Goal: Task Accomplishment & Management: Manage account settings

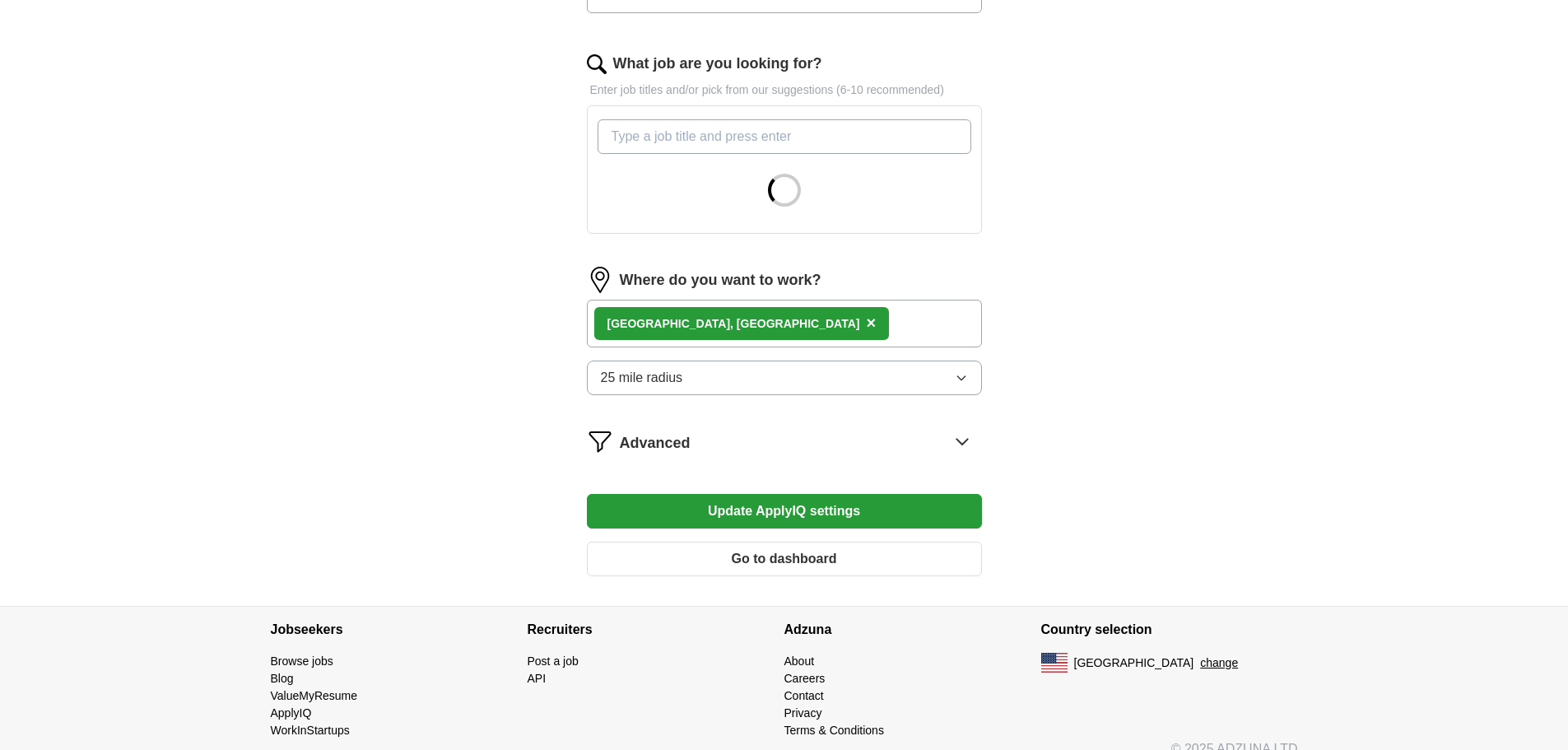
scroll to position [523, 0]
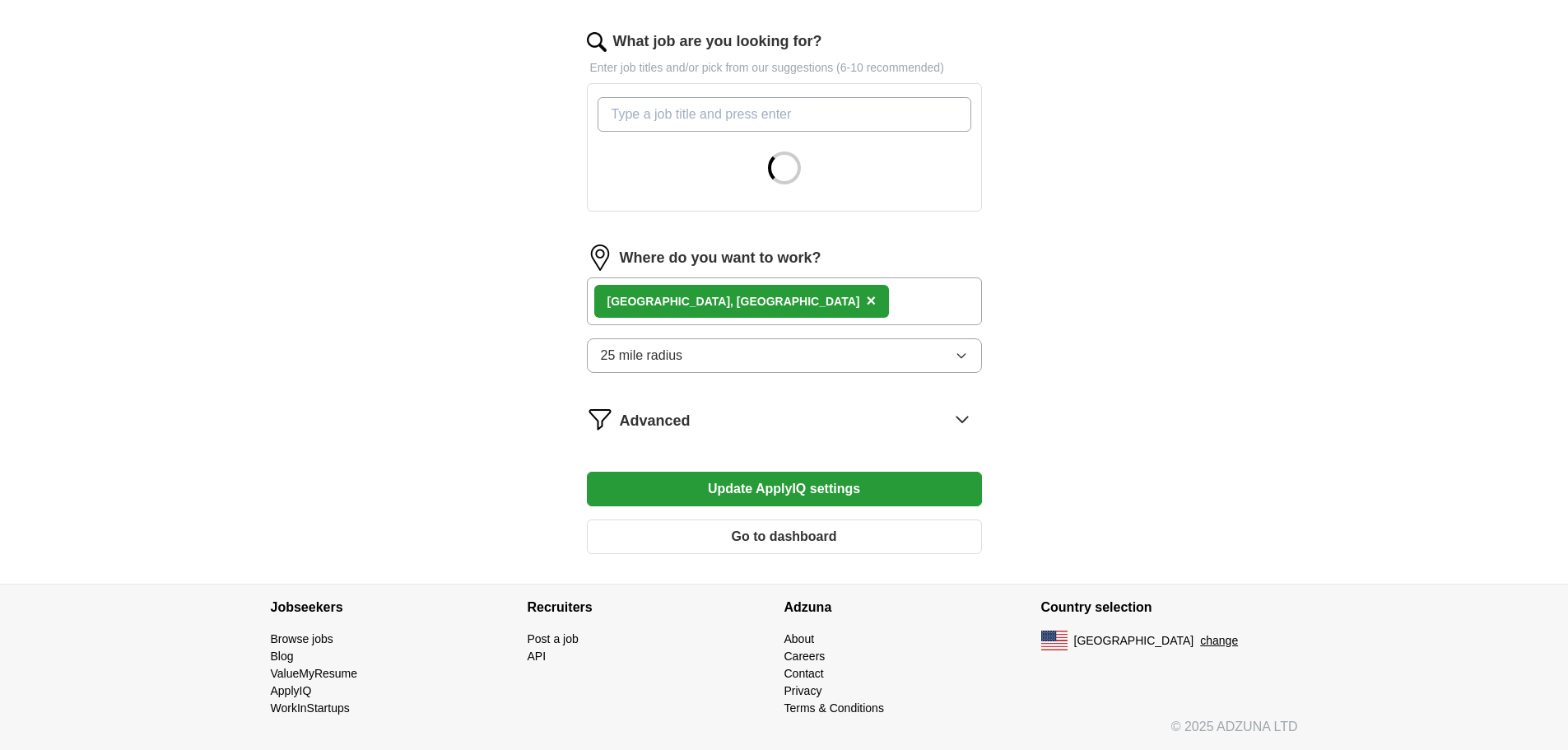
click at [955, 355] on icon "button" at bounding box center [961, 355] width 13 height 13
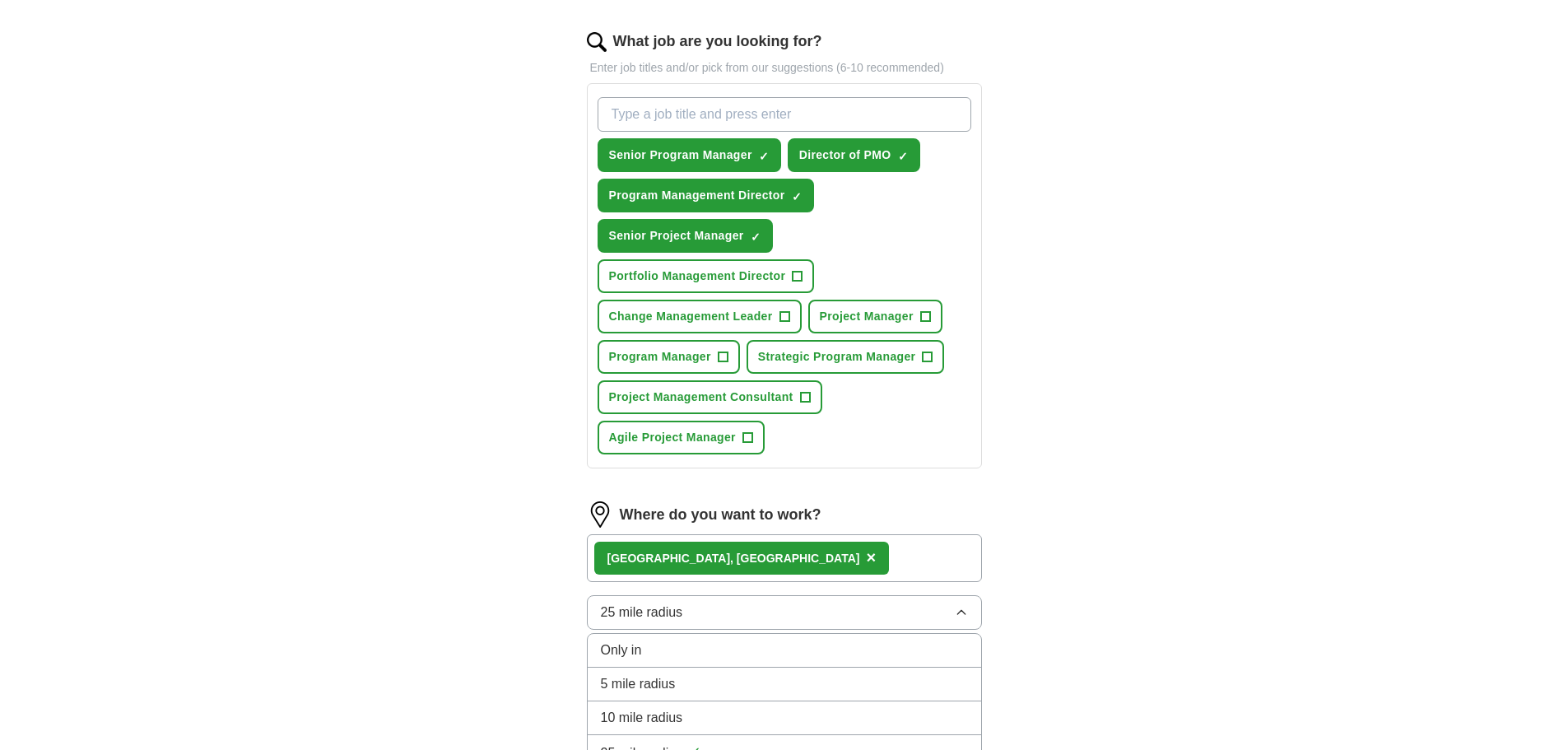
click at [759, 459] on div "Senior Program Manager ✓ × Director of PMO ✓ × Program Management Director ✓ × …" at bounding box center [784, 275] width 380 height 371
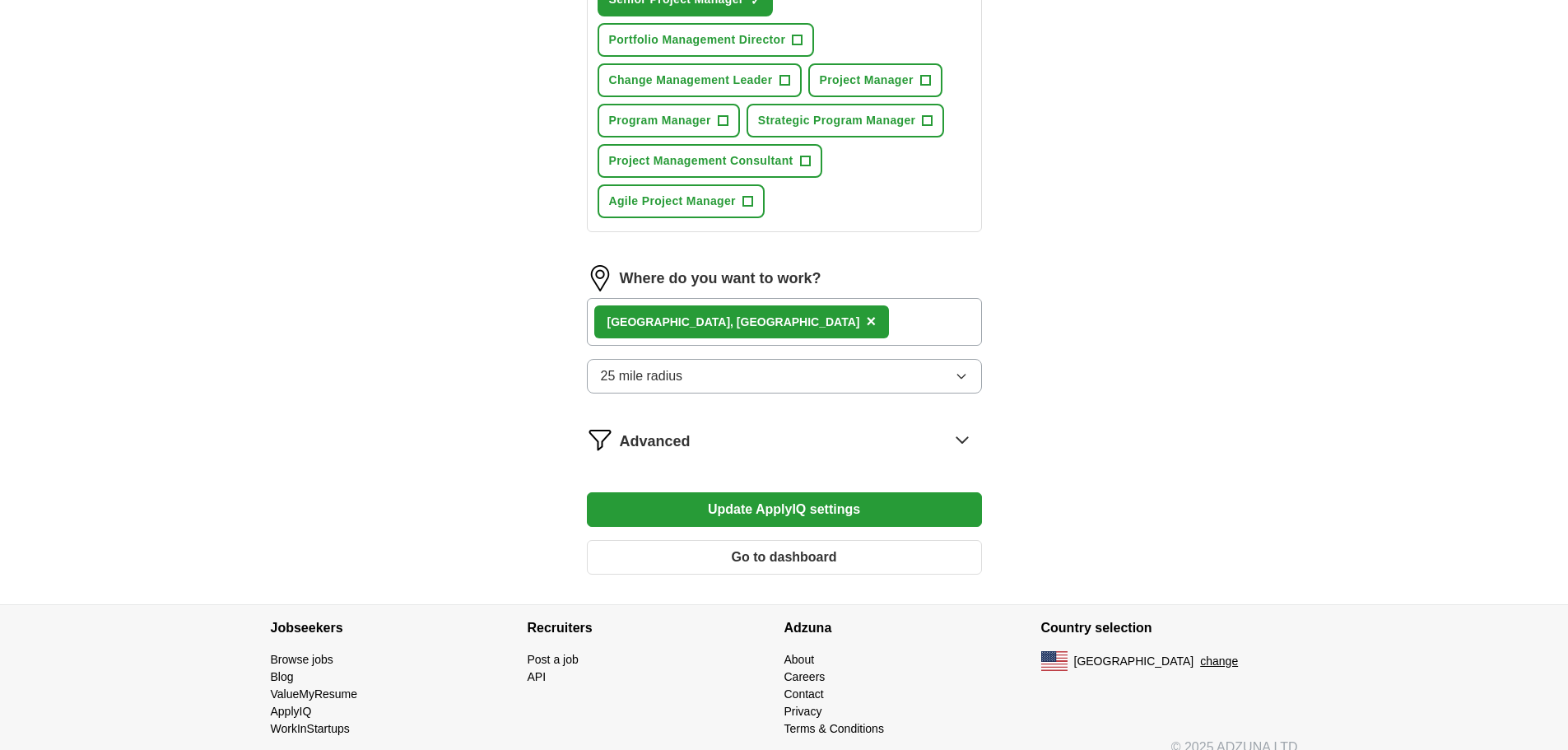
scroll to position [770, 0]
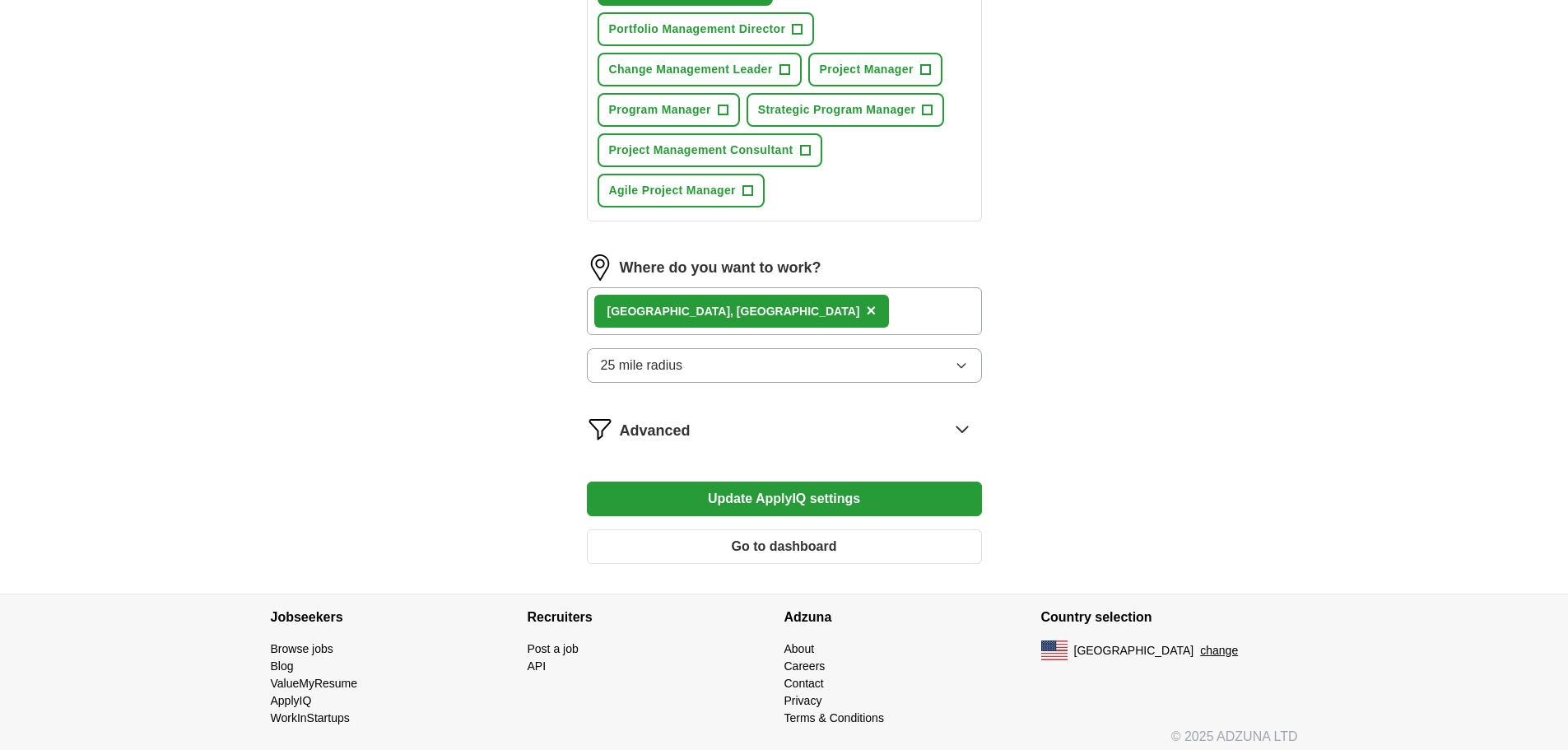
click at [744, 366] on button "25 mile radius" at bounding box center [784, 365] width 395 height 35
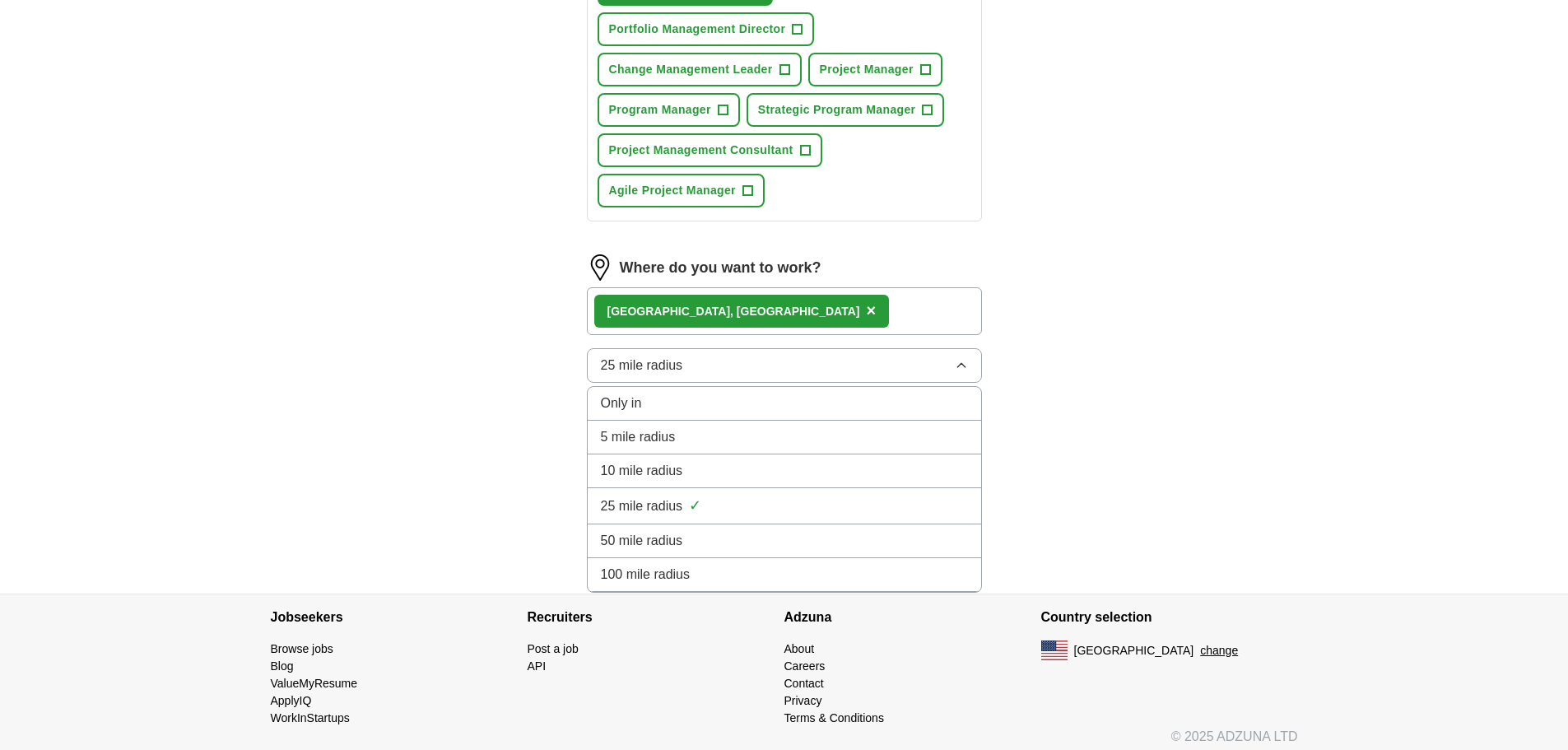
drag, startPoint x: 733, startPoint y: 432, endPoint x: 743, endPoint y: 435, distance: 10.4
click at [734, 432] on div "5 mile radius" at bounding box center [784, 437] width 367 height 20
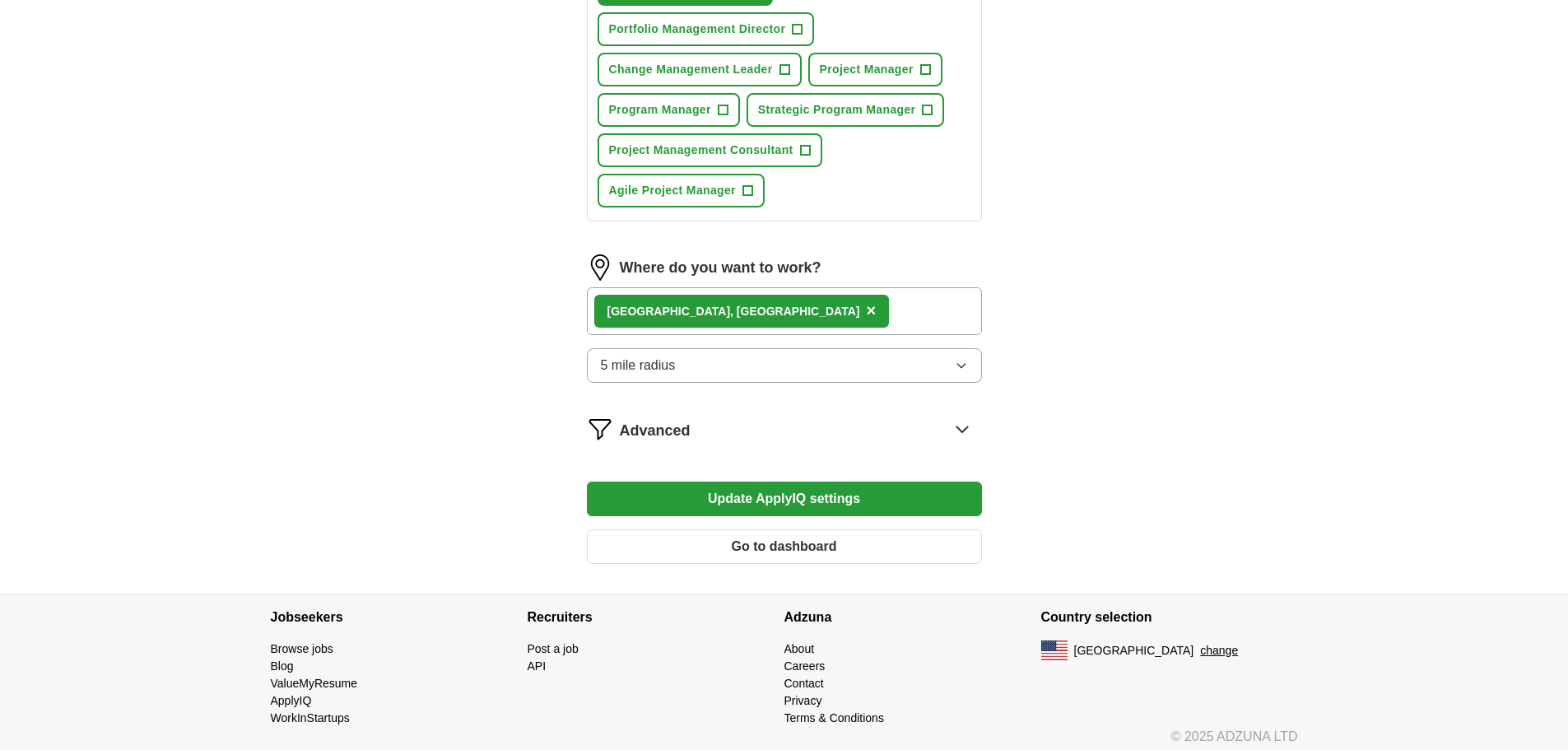
click at [897, 496] on button "Update ApplyIQ settings" at bounding box center [784, 499] width 395 height 35
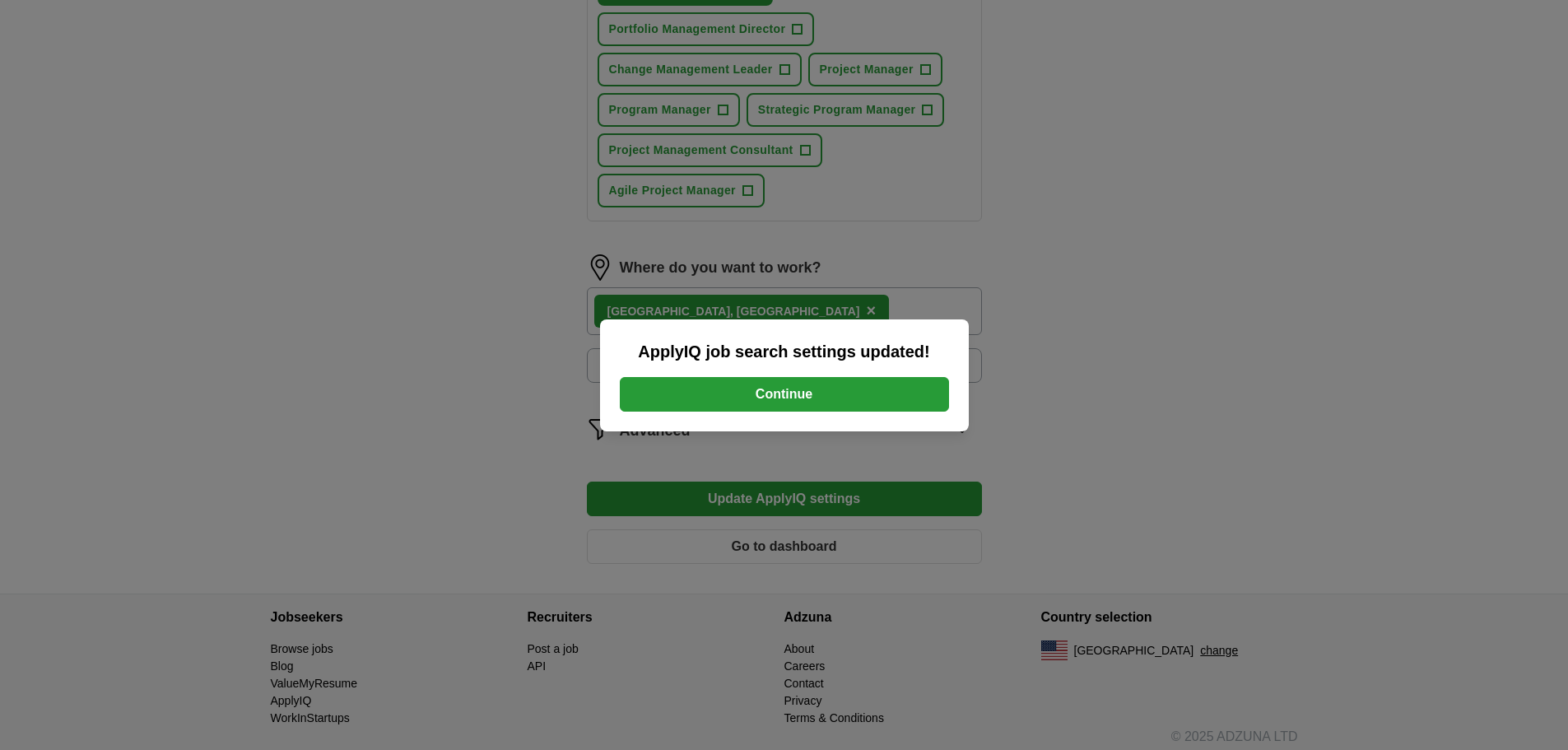
click at [830, 387] on button "Continue" at bounding box center [784, 394] width 330 height 35
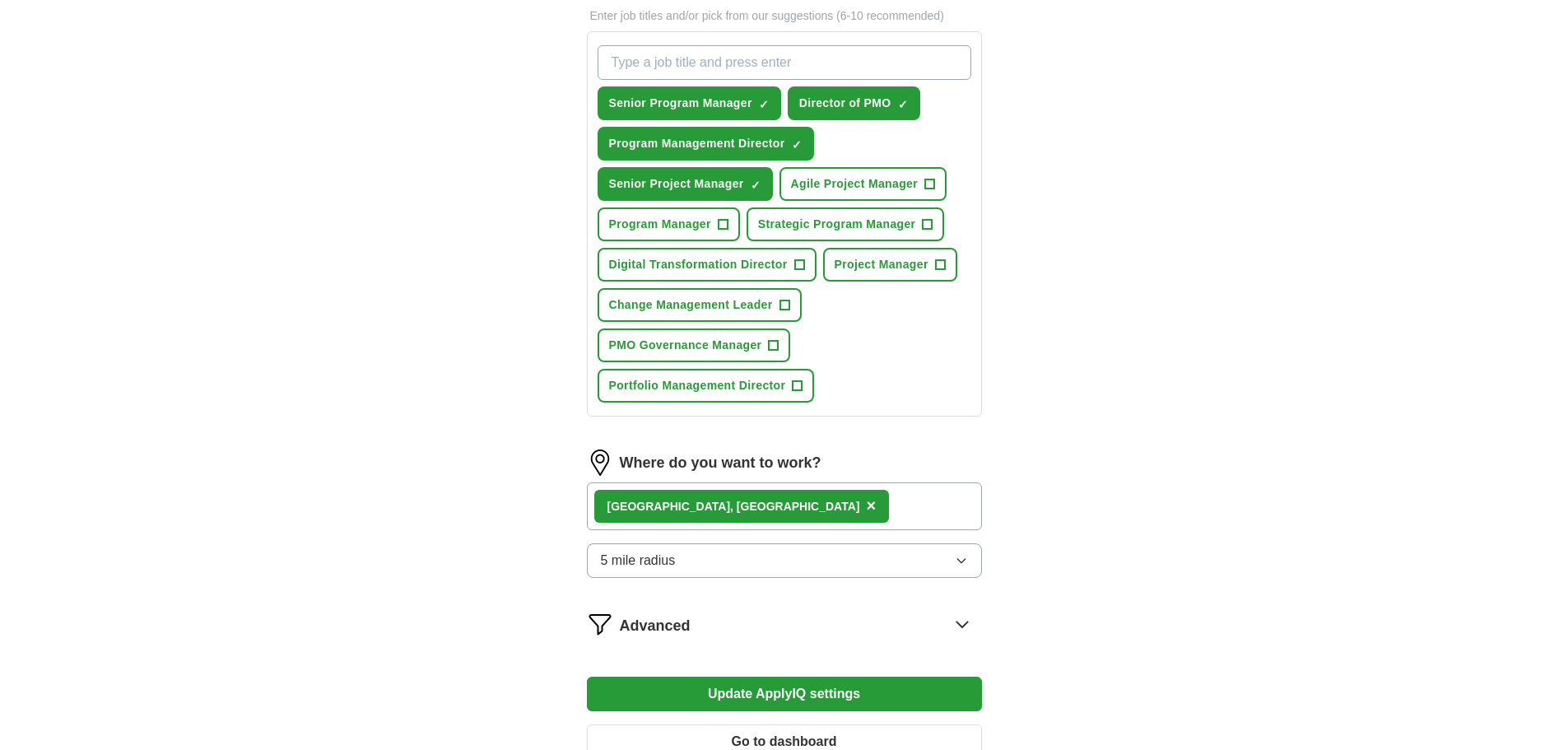
scroll to position [577, 0]
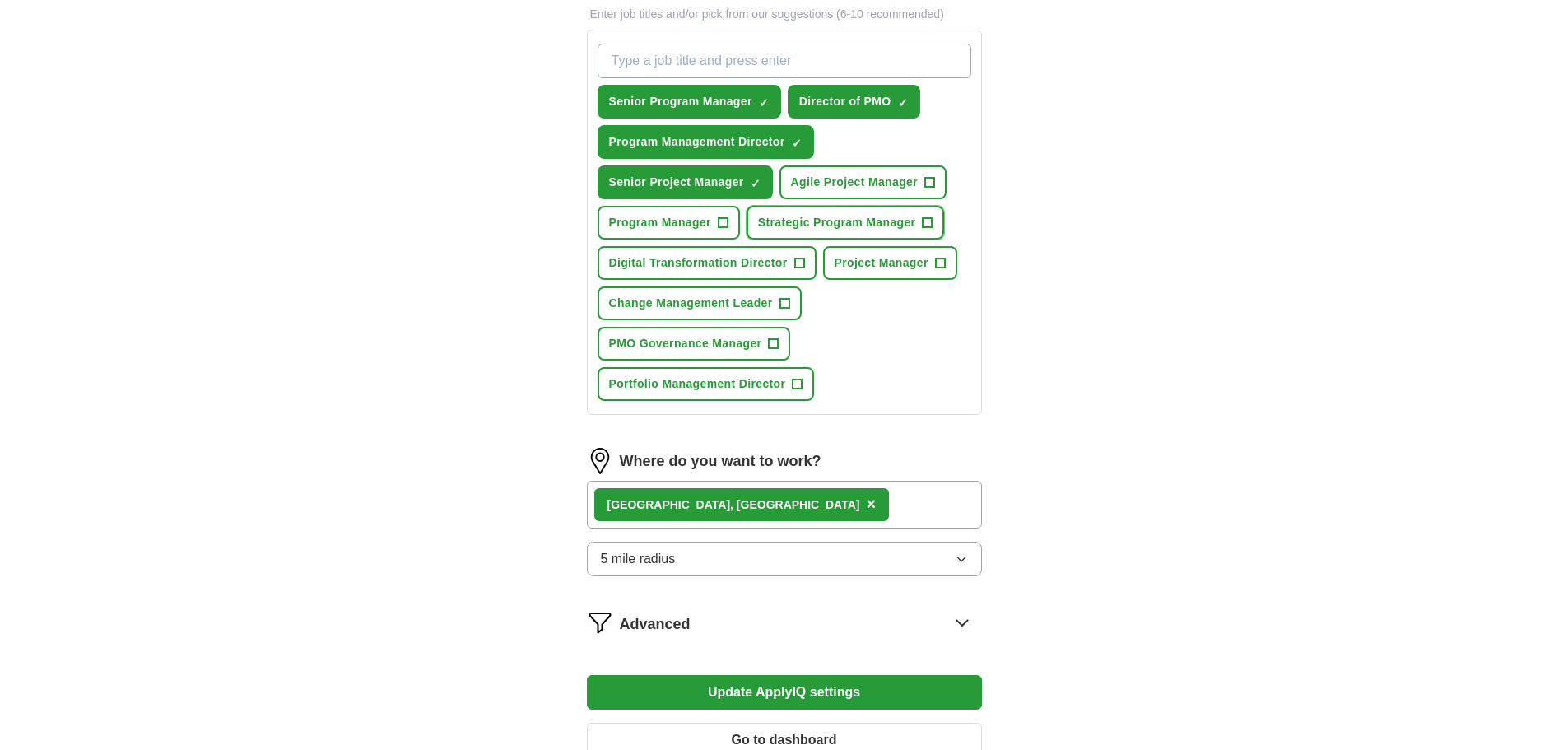
click at [848, 222] on span "Strategic Program Manager" at bounding box center [837, 222] width 158 height 17
click at [660, 221] on span "Program Manager" at bounding box center [660, 222] width 102 height 17
click at [816, 695] on button "Update ApplyIQ settings" at bounding box center [784, 692] width 395 height 35
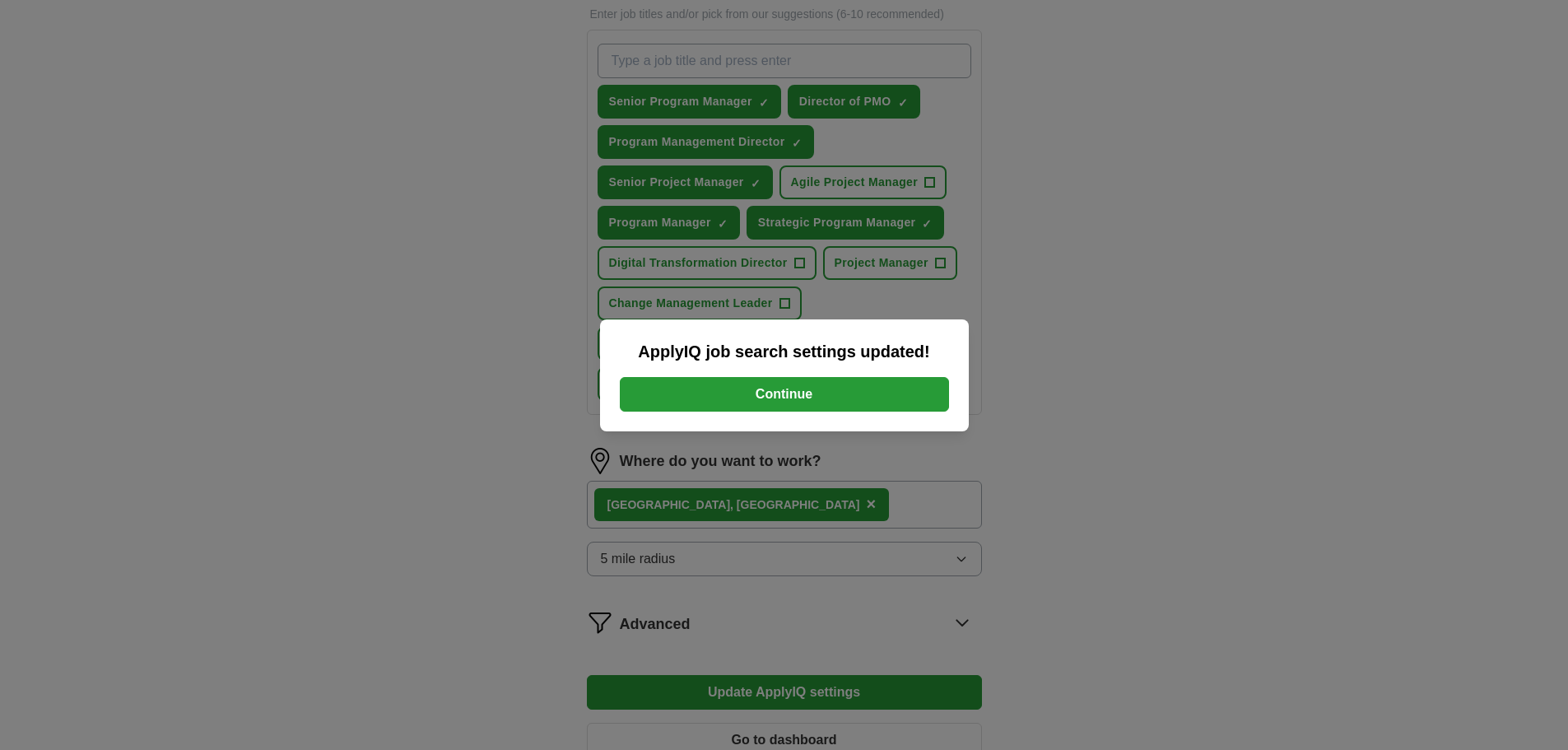
click at [837, 406] on button "Continue" at bounding box center [784, 394] width 330 height 35
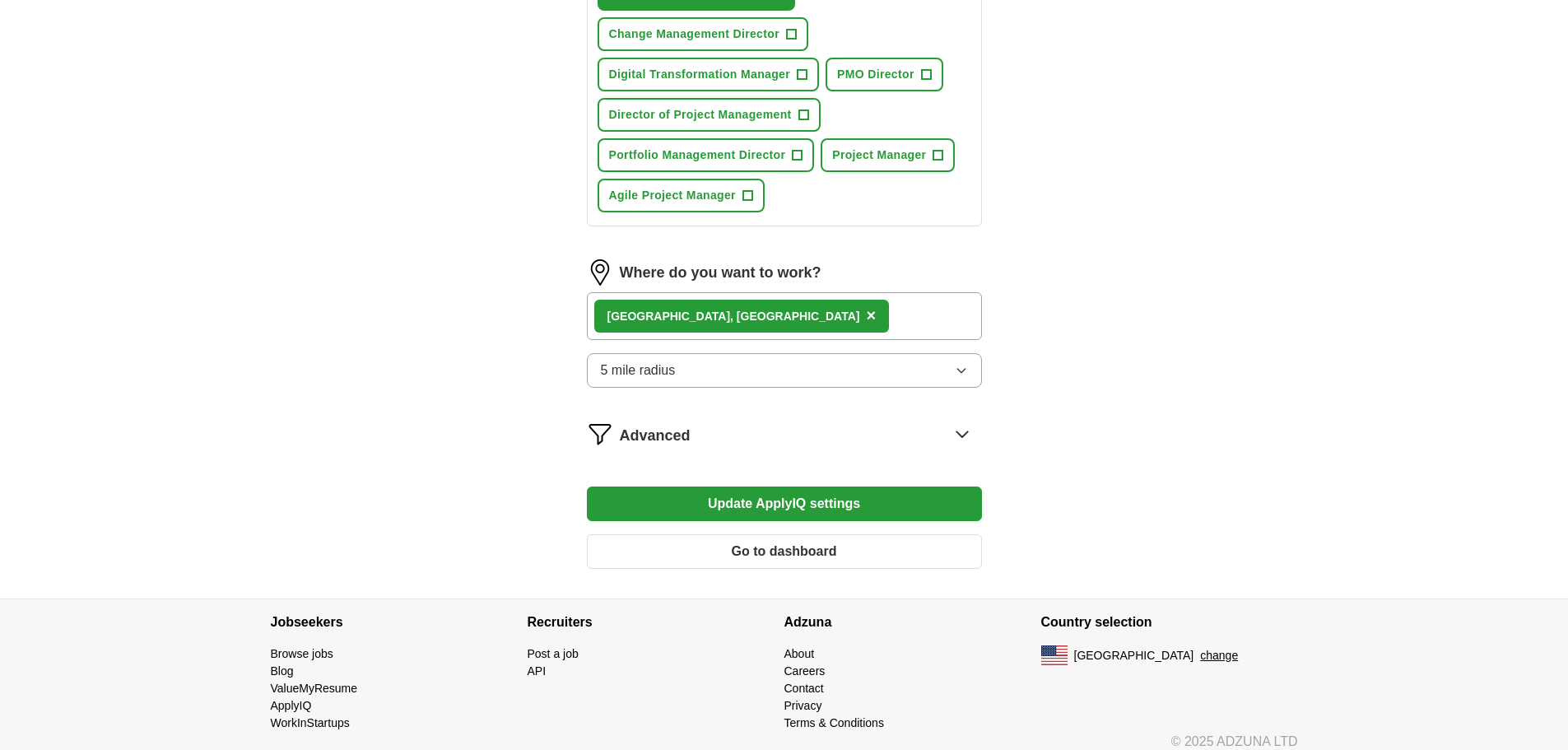
scroll to position [820, 0]
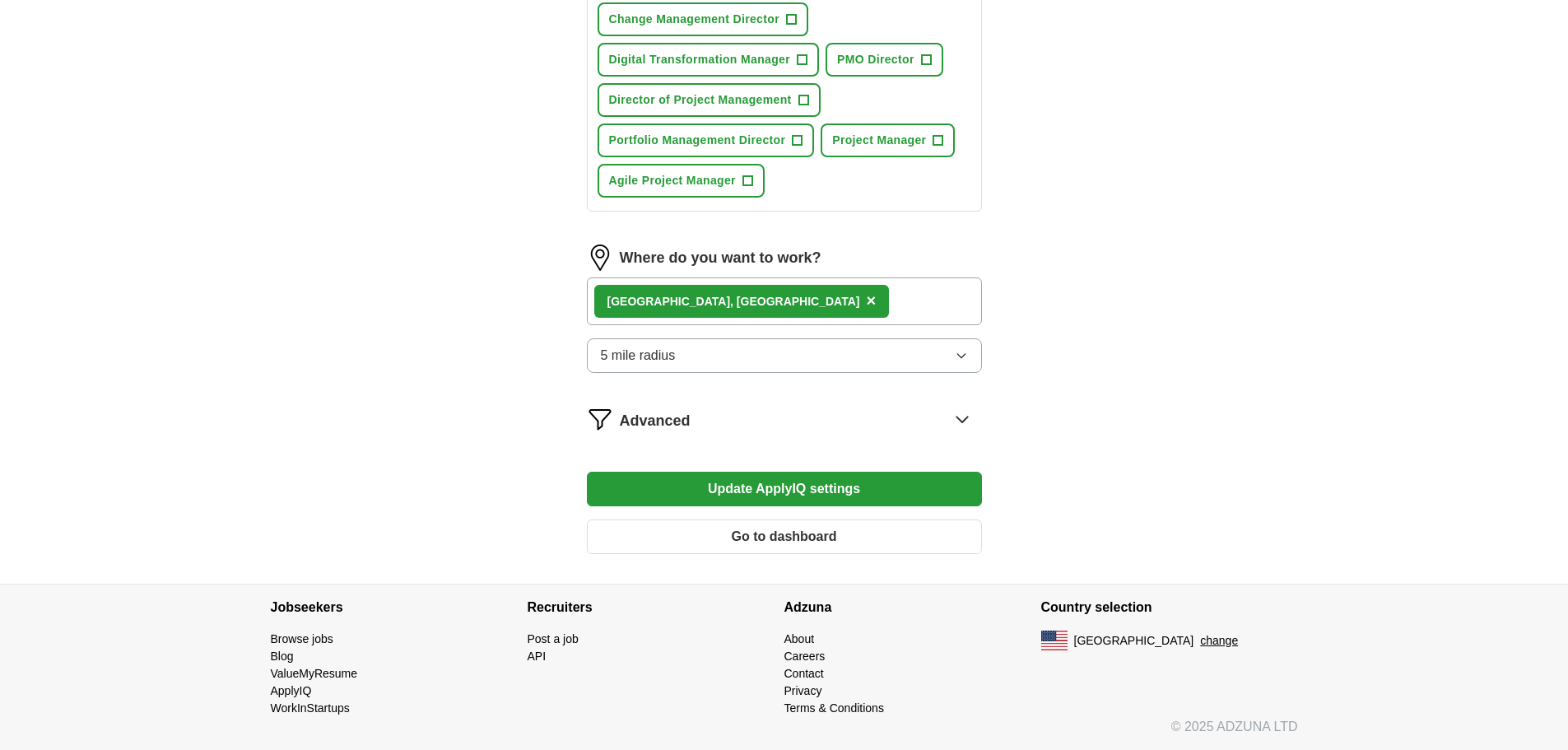
click at [823, 534] on button "Go to dashboard" at bounding box center [784, 537] width 395 height 35
